Goal: Task Accomplishment & Management: Manage account settings

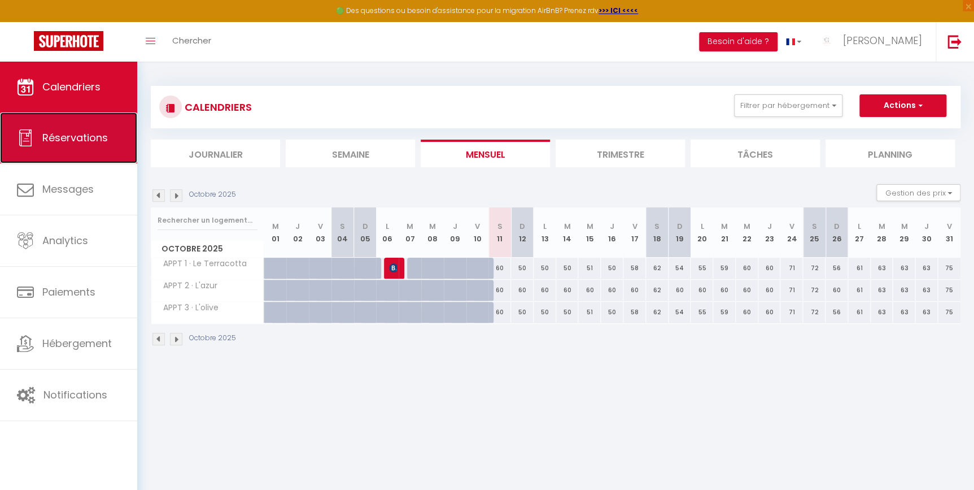
click at [101, 135] on span "Réservations" at bounding box center [74, 137] width 65 height 14
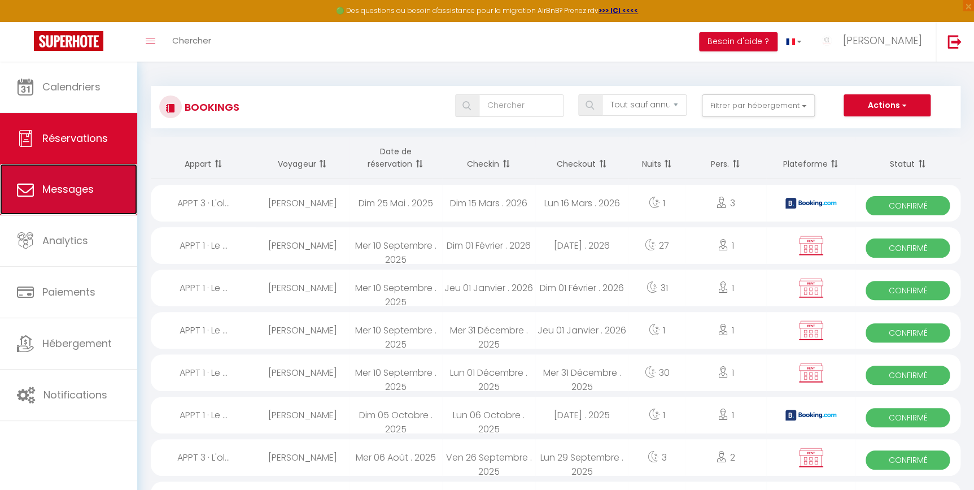
click at [101, 184] on link "Messages" at bounding box center [68, 189] width 137 height 51
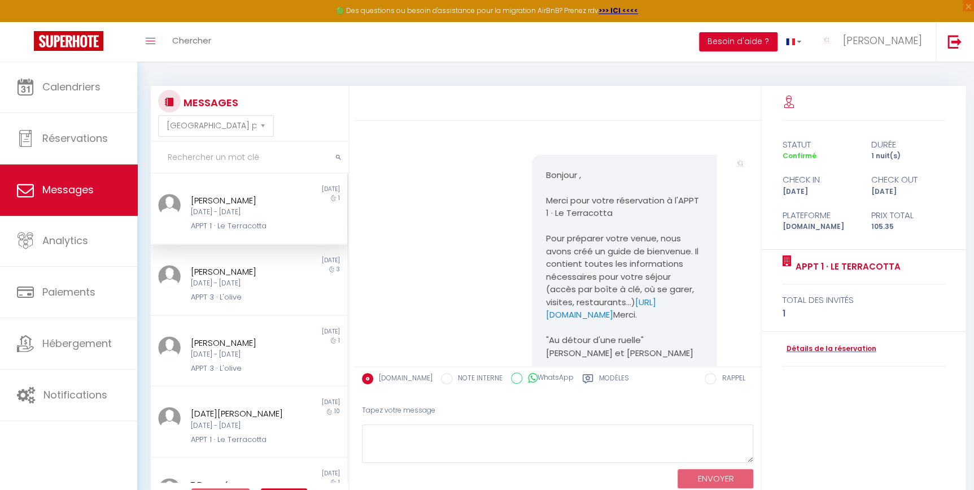
scroll to position [1900, 0]
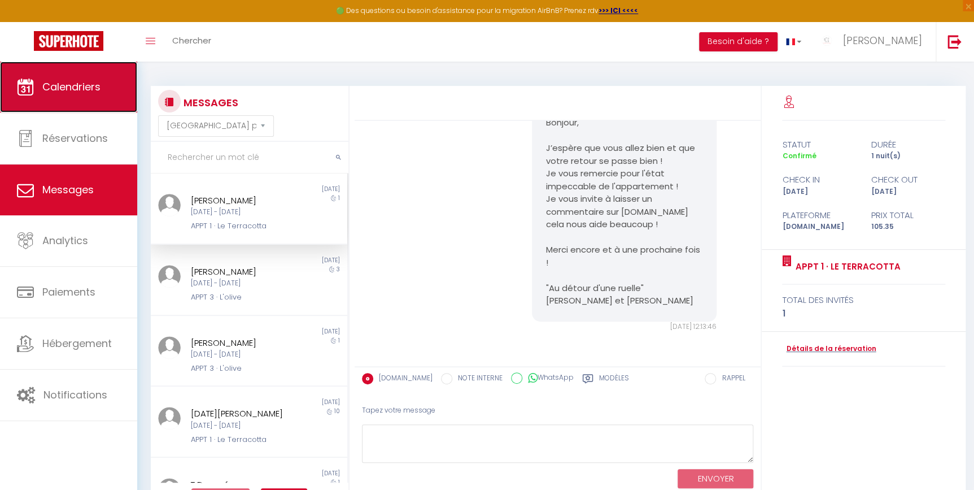
click at [36, 73] on link "Calendriers" at bounding box center [68, 87] width 137 height 51
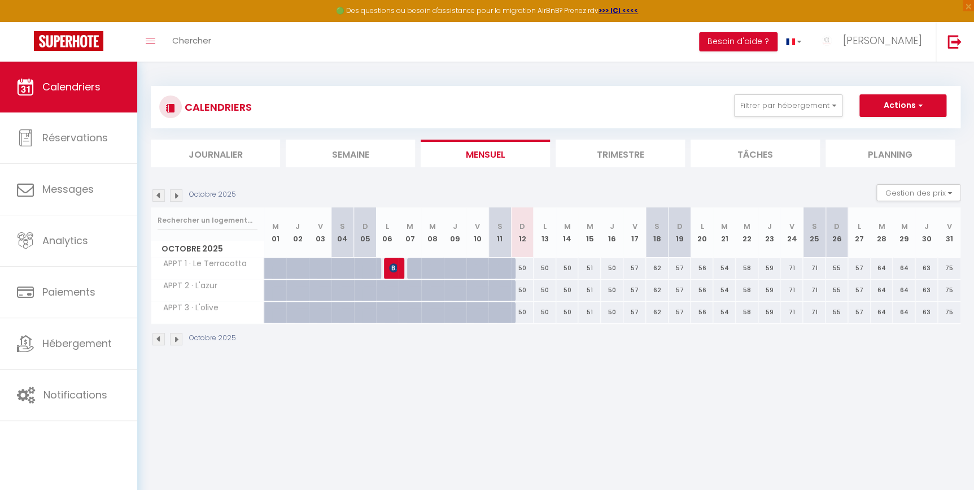
drag, startPoint x: 628, startPoint y: 269, endPoint x: 640, endPoint y: 269, distance: 12.4
click at [640, 269] on div "57" at bounding box center [634, 267] width 23 height 21
type input "57"
type input "Ven 17 Octobre 2025"
type input "Sam 18 Octobre 2025"
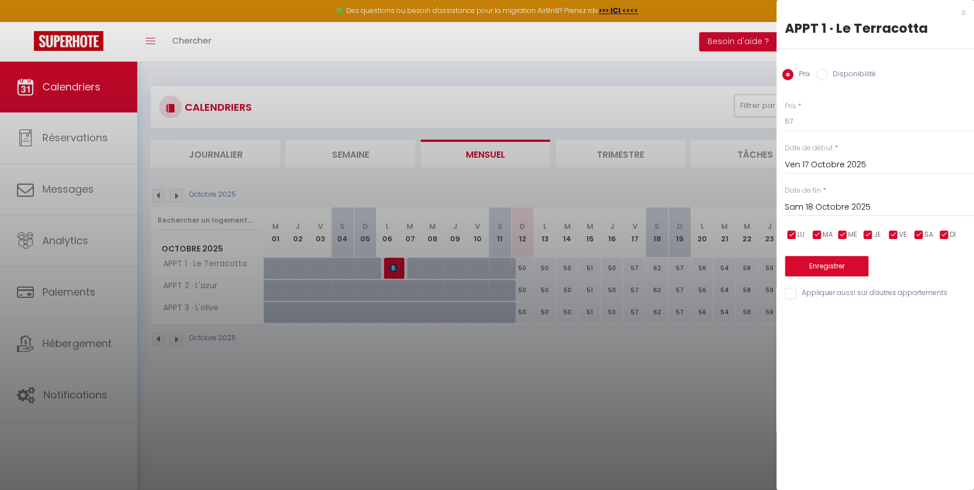
drag, startPoint x: 640, startPoint y: 269, endPoint x: 639, endPoint y: 371, distance: 101.6
click at [639, 371] on div at bounding box center [487, 245] width 974 height 490
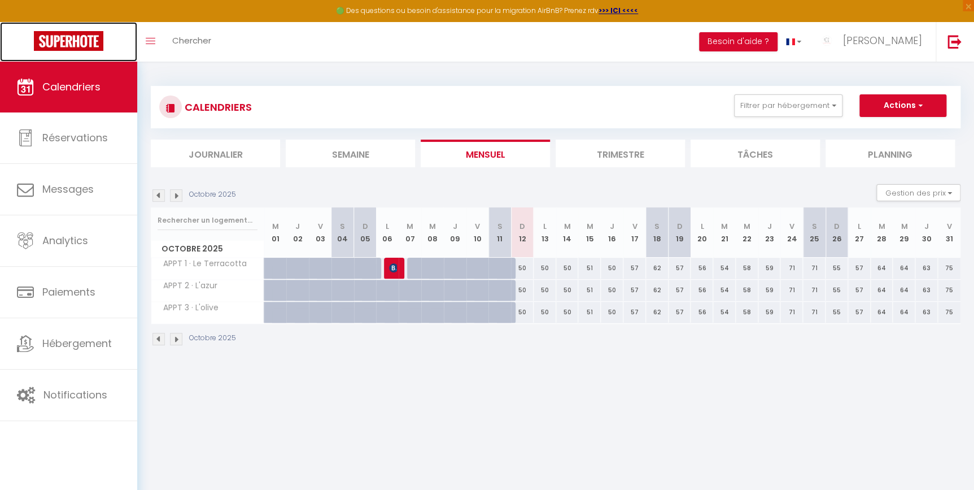
click at [77, 46] on img at bounding box center [68, 41] width 69 height 20
